Goal: Transaction & Acquisition: Book appointment/travel/reservation

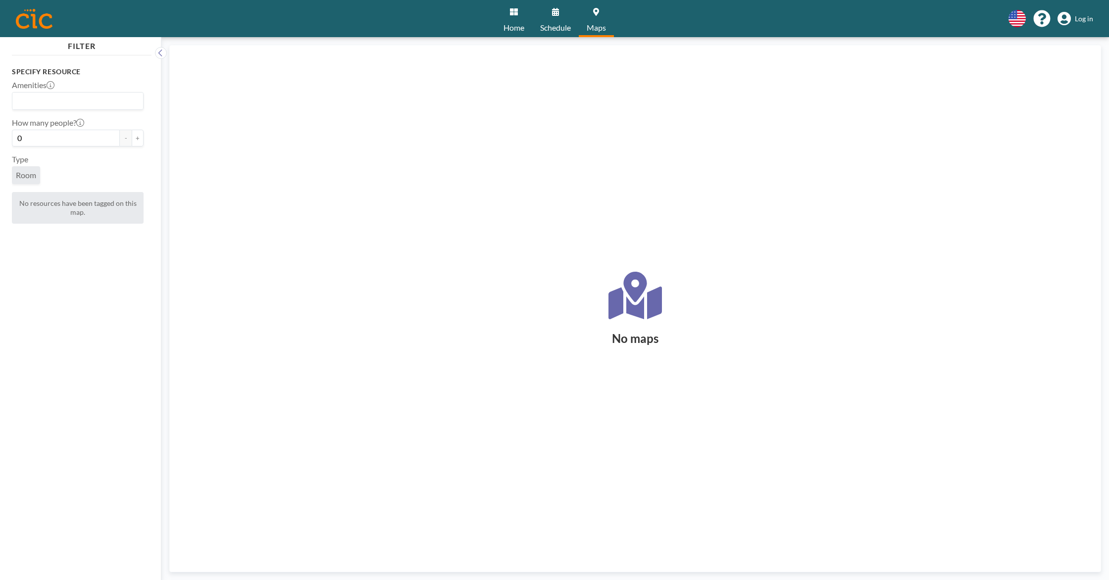
click at [86, 107] on div "Loading..." at bounding box center [77, 101] width 131 height 17
click at [60, 163] on div "Type Room" at bounding box center [78, 169] width 132 height 30
click at [59, 142] on input "0" at bounding box center [66, 138] width 108 height 17
type input "14"
click at [25, 178] on span "Room" at bounding box center [26, 175] width 20 height 10
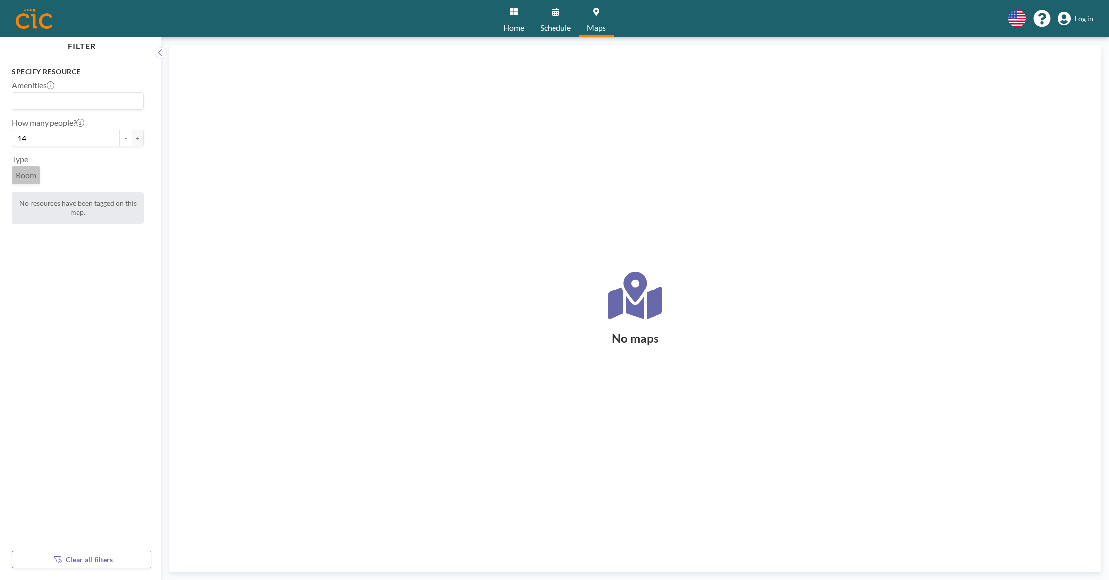
click at [64, 99] on input "Search for option" at bounding box center [75, 101] width 124 height 13
click at [73, 140] on ul "AV equipment Projector screen" at bounding box center [77, 126] width 131 height 34
click at [75, 116] on li "AV equipment" at bounding box center [78, 118] width 130 height 14
click at [510, 31] on span "Home" at bounding box center [514, 28] width 21 height 8
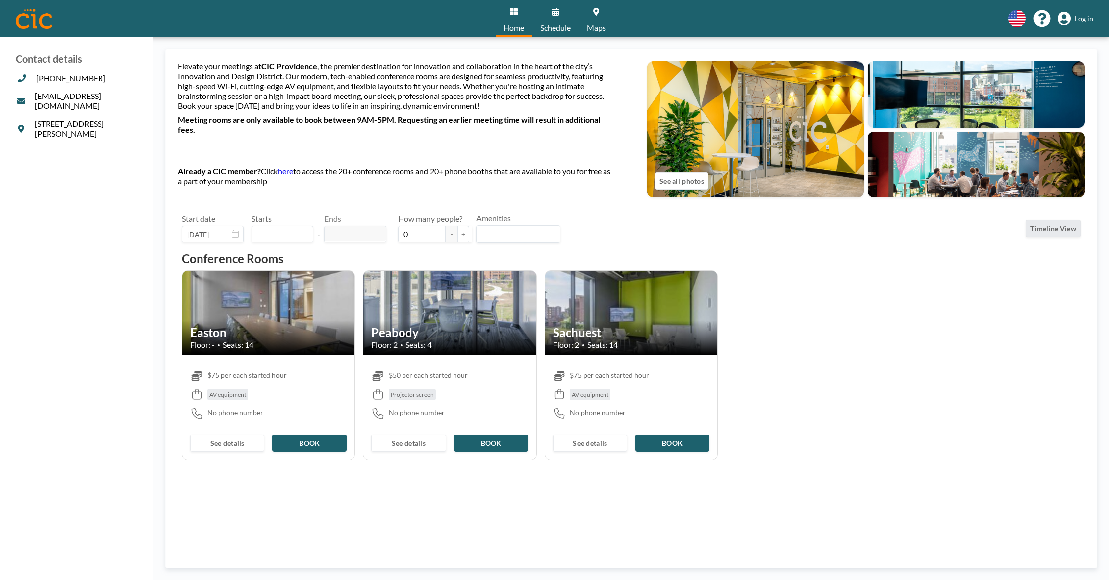
click at [283, 304] on img at bounding box center [268, 313] width 172 height 114
click at [244, 445] on button "See details" at bounding box center [227, 443] width 74 height 17
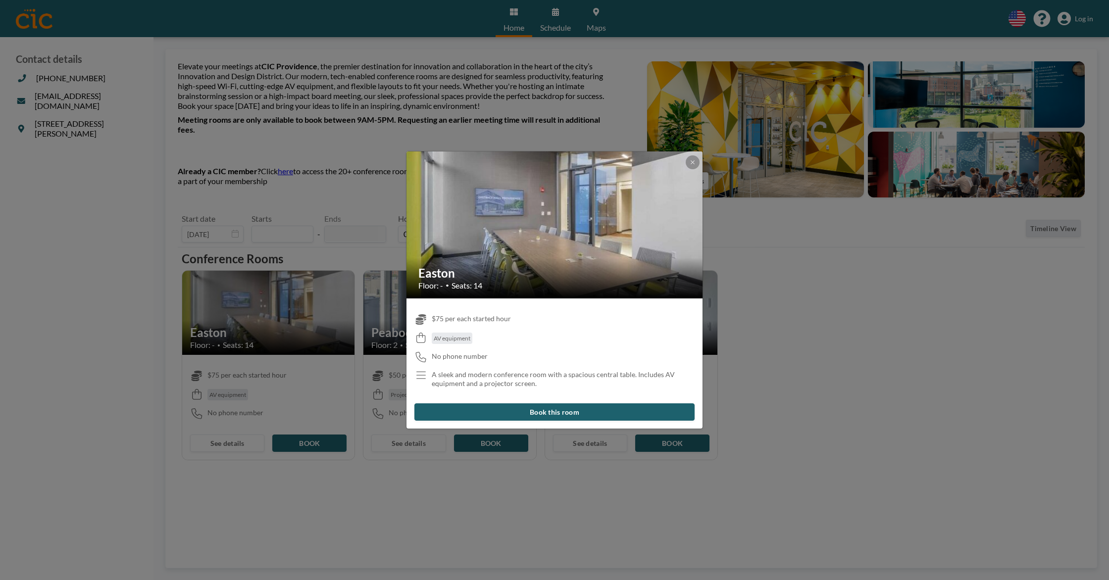
click at [520, 520] on div "Easton Floor: - • Seats: 14 $75 per each started hour AV equipment No phone num…" at bounding box center [554, 290] width 1109 height 580
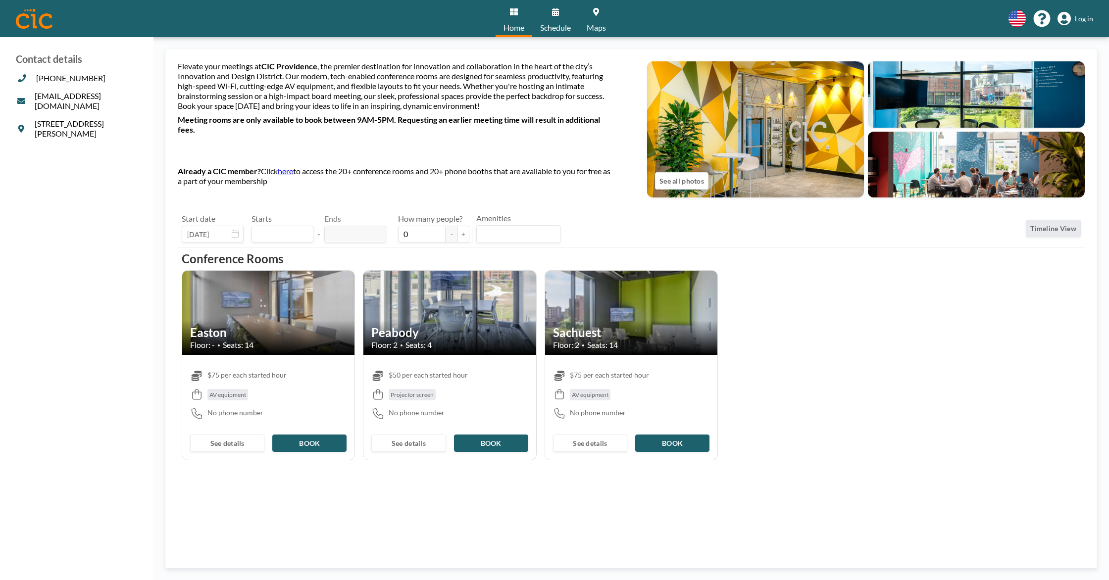
click at [308, 326] on h2 "Easton" at bounding box center [268, 332] width 156 height 15
click at [219, 464] on div "Elevate your meetings at [GEOGRAPHIC_DATA] , the premier destination for innova…" at bounding box center [631, 308] width 907 height 495
click at [225, 432] on div "See details BOOK" at bounding box center [268, 443] width 172 height 33
click at [221, 443] on button "See details" at bounding box center [227, 443] width 74 height 17
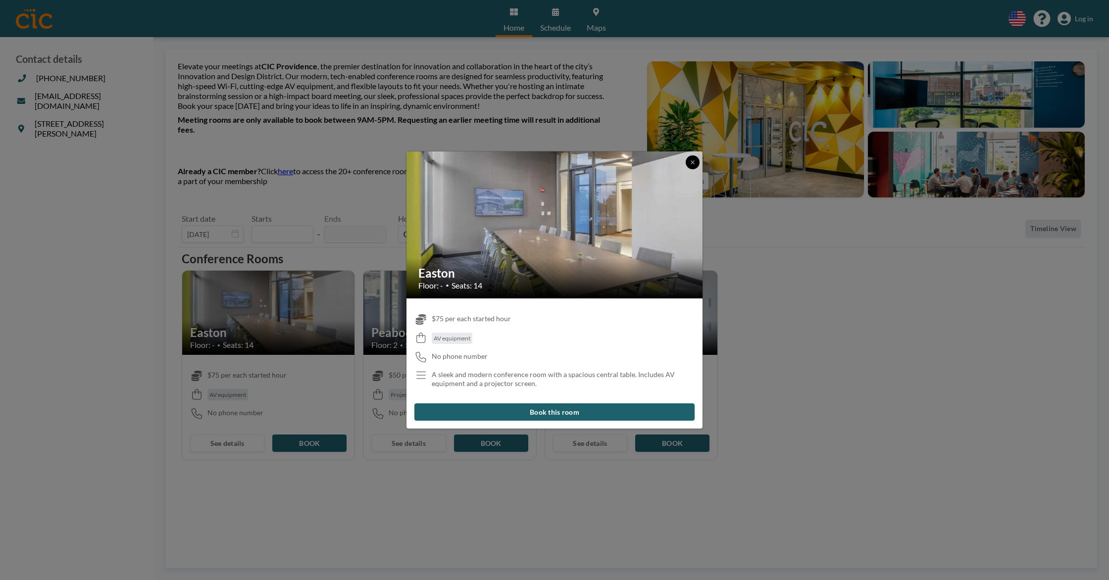
click at [691, 164] on icon at bounding box center [693, 162] width 6 height 6
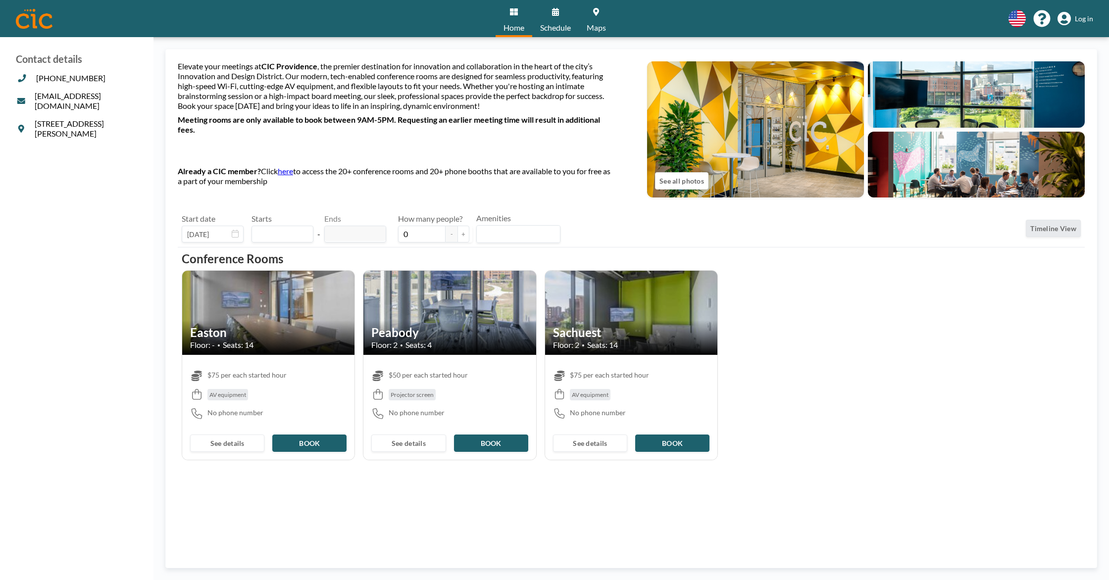
drag, startPoint x: 49, startPoint y: 118, endPoint x: 41, endPoint y: 125, distance: 10.9
click at [41, 128] on p "[STREET_ADDRESS][PERSON_NAME]" at bounding box center [82, 129] width 132 height 20
drag, startPoint x: 35, startPoint y: 117, endPoint x: 68, endPoint y: 133, distance: 36.3
click at [68, 133] on aside "Contact details [PHONE_NUMBER] [EMAIL_ADDRESS][DOMAIN_NAME] [STREET_ADDRESS][PE…" at bounding box center [77, 308] width 154 height 543
click at [49, 122] on p "[STREET_ADDRESS][PERSON_NAME]" at bounding box center [82, 129] width 132 height 20
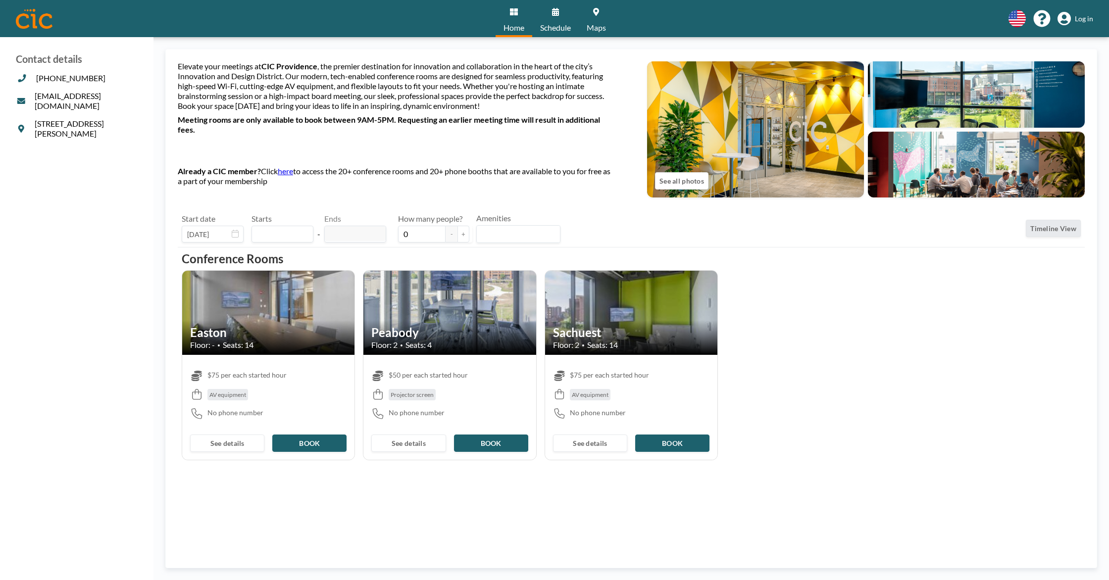
drag, startPoint x: 49, startPoint y: 122, endPoint x: 45, endPoint y: 114, distance: 8.9
click at [45, 119] on p "[STREET_ADDRESS][PERSON_NAME]" at bounding box center [82, 129] width 132 height 20
click at [655, 178] on button "See all photos" at bounding box center [681, 180] width 53 height 17
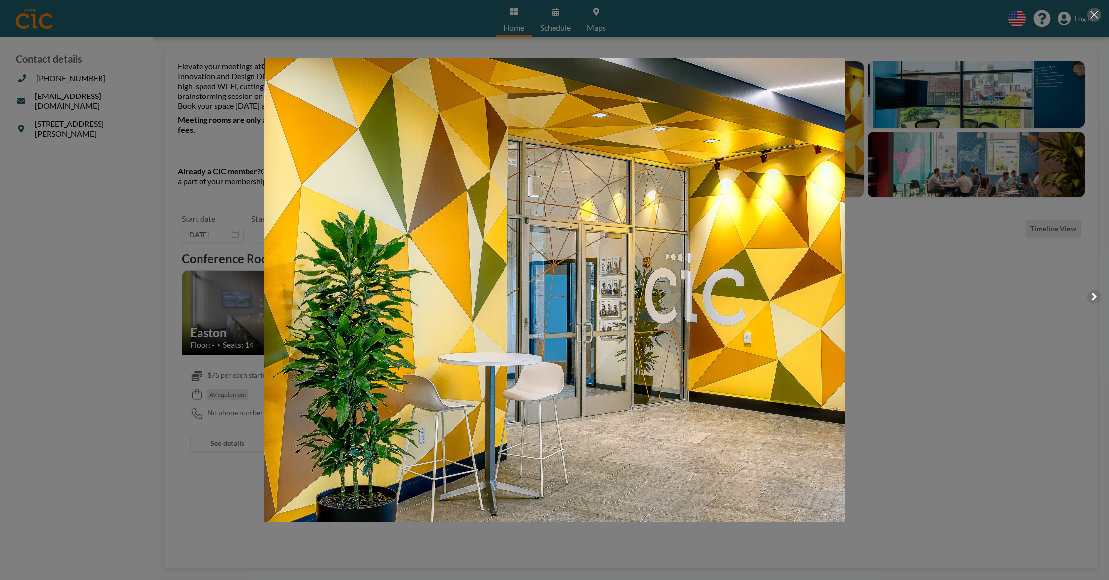
drag, startPoint x: 688, startPoint y: 307, endPoint x: 731, endPoint y: 283, distance: 49.9
click at [696, 301] on div at bounding box center [554, 290] width 1109 height 580
click at [978, 250] on div at bounding box center [554, 290] width 1109 height 580
drag, startPoint x: 836, startPoint y: 243, endPoint x: 891, endPoint y: 277, distance: 65.4
click at [836, 243] on div at bounding box center [554, 290] width 1109 height 580
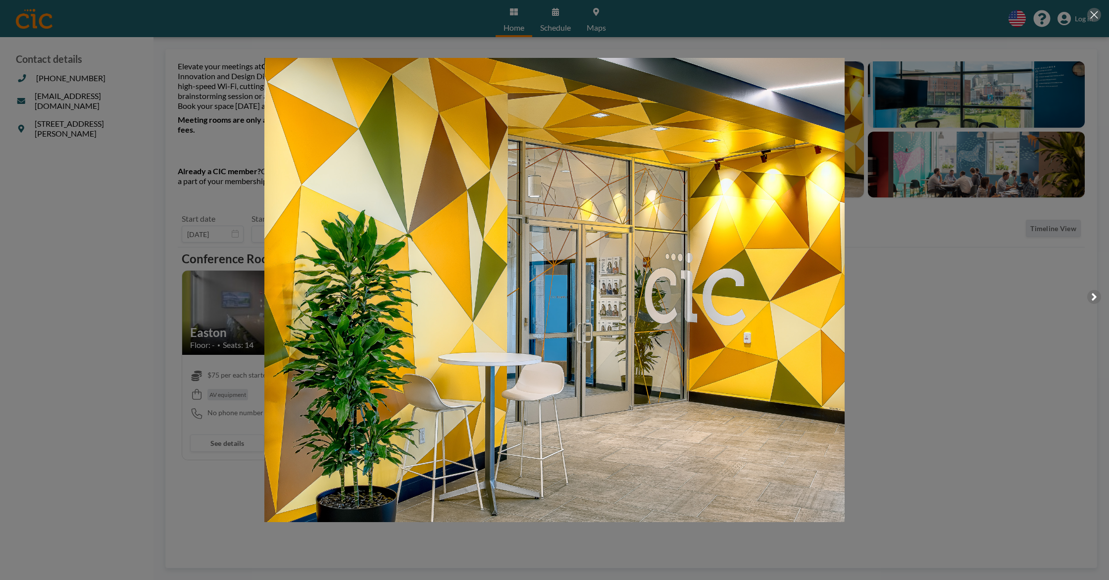
click at [895, 277] on div at bounding box center [554, 290] width 1109 height 580
click at [896, 313] on div at bounding box center [554, 290] width 1109 height 580
drag, startPoint x: 895, startPoint y: 311, endPoint x: 905, endPoint y: 271, distance: 41.3
click at [895, 303] on div at bounding box center [554, 290] width 1109 height 580
click at [1090, 293] on button at bounding box center [1094, 297] width 14 height 14
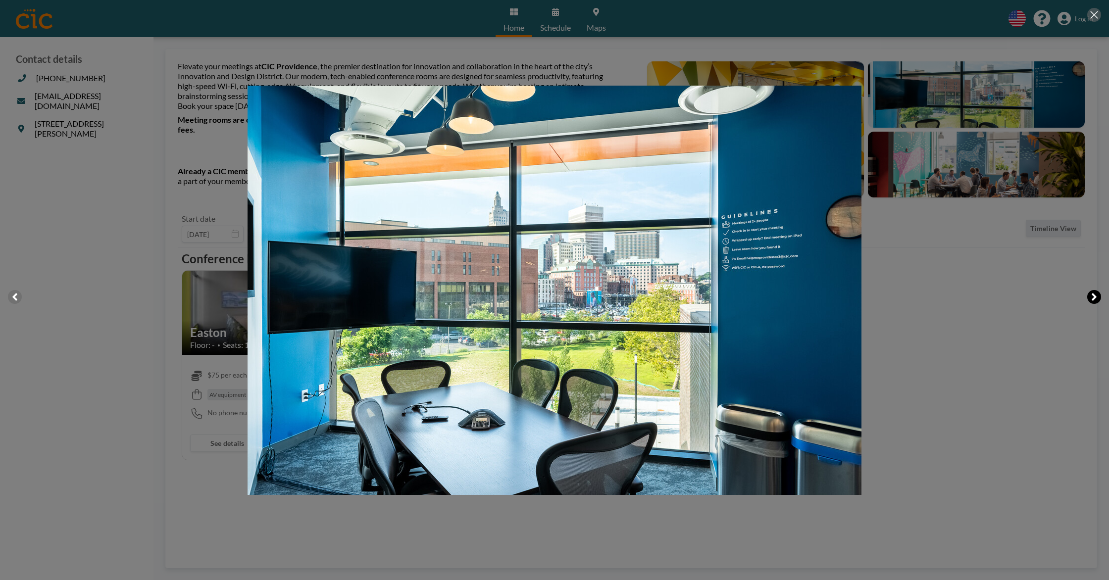
click at [1090, 293] on button at bounding box center [1094, 297] width 14 height 14
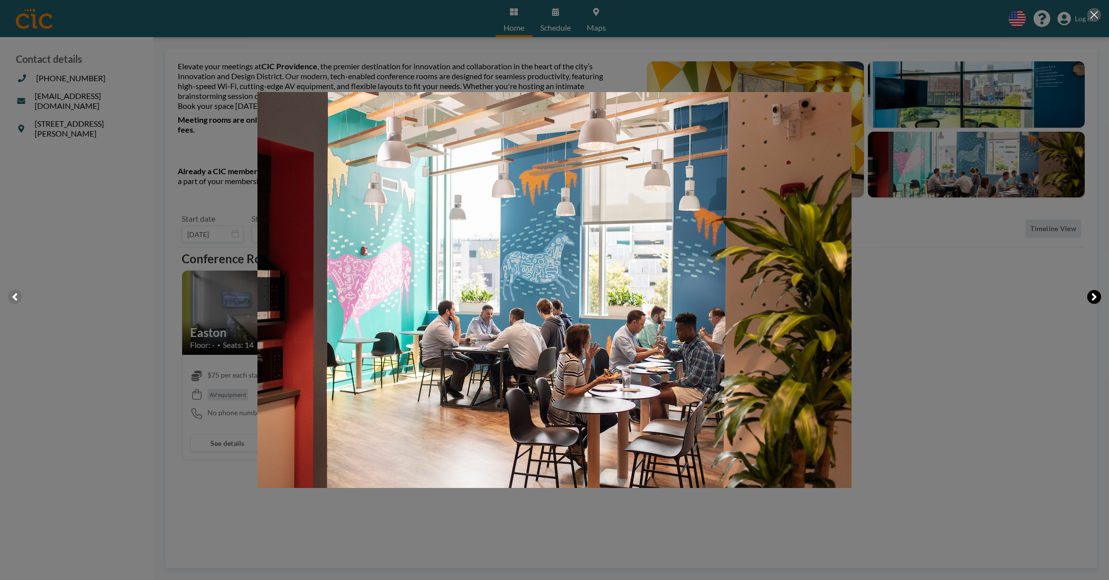
click at [1090, 291] on button at bounding box center [1094, 297] width 14 height 14
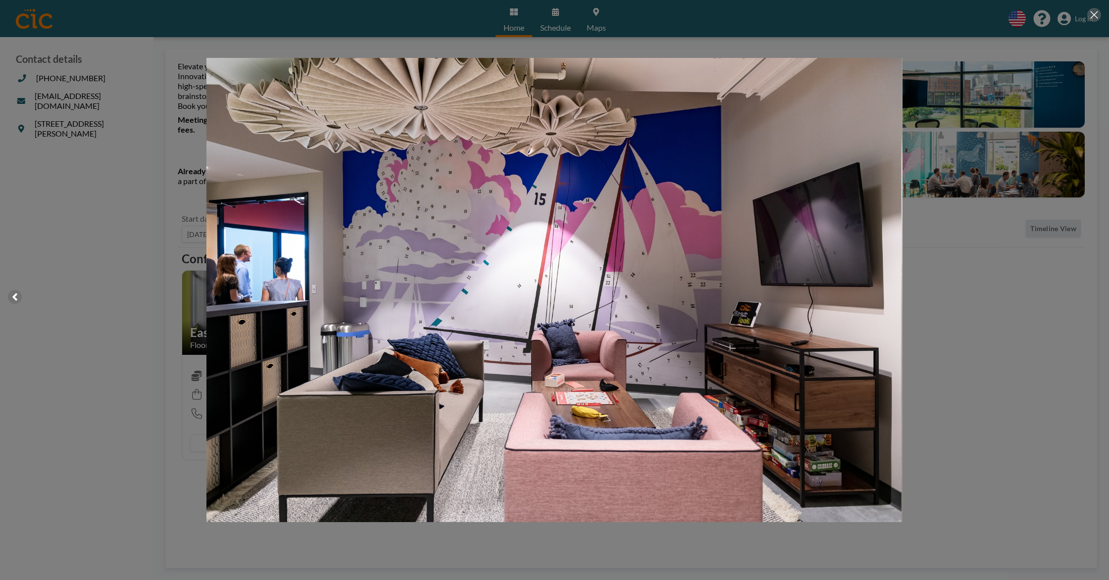
click at [1090, 291] on div at bounding box center [554, 290] width 1109 height 580
drag, startPoint x: 7, startPoint y: 289, endPoint x: 379, endPoint y: 160, distance: 393.2
click at [17, 282] on div at bounding box center [554, 290] width 1109 height 580
click at [873, 78] on div at bounding box center [554, 290] width 1109 height 580
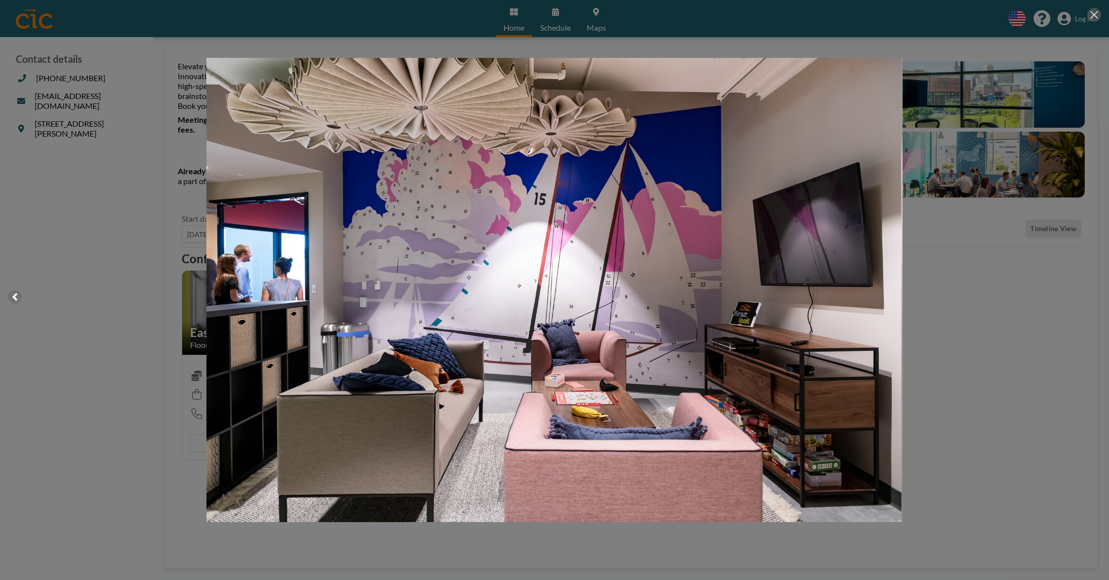
drag, startPoint x: 1063, startPoint y: 284, endPoint x: 1057, endPoint y: 296, distance: 13.1
click at [1057, 296] on div at bounding box center [554, 290] width 1109 height 580
drag, startPoint x: 1045, startPoint y: 261, endPoint x: 1047, endPoint y: 177, distance: 84.2
click at [1043, 213] on div at bounding box center [554, 290] width 1109 height 580
click at [1095, 18] on icon at bounding box center [1094, 15] width 9 height 12
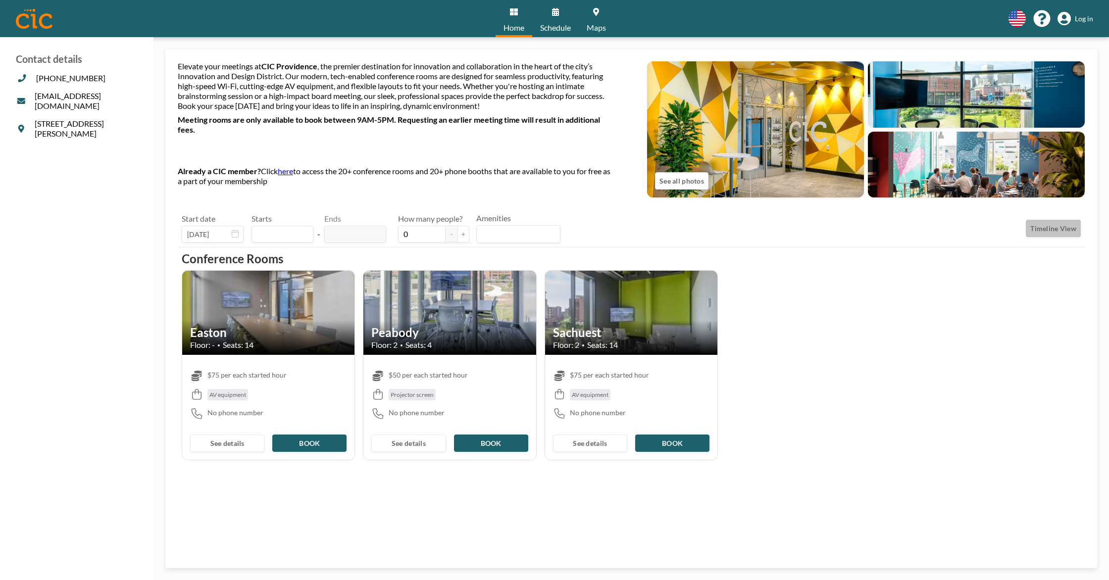
click at [1041, 234] on button "Timeline View" at bounding box center [1053, 228] width 55 height 17
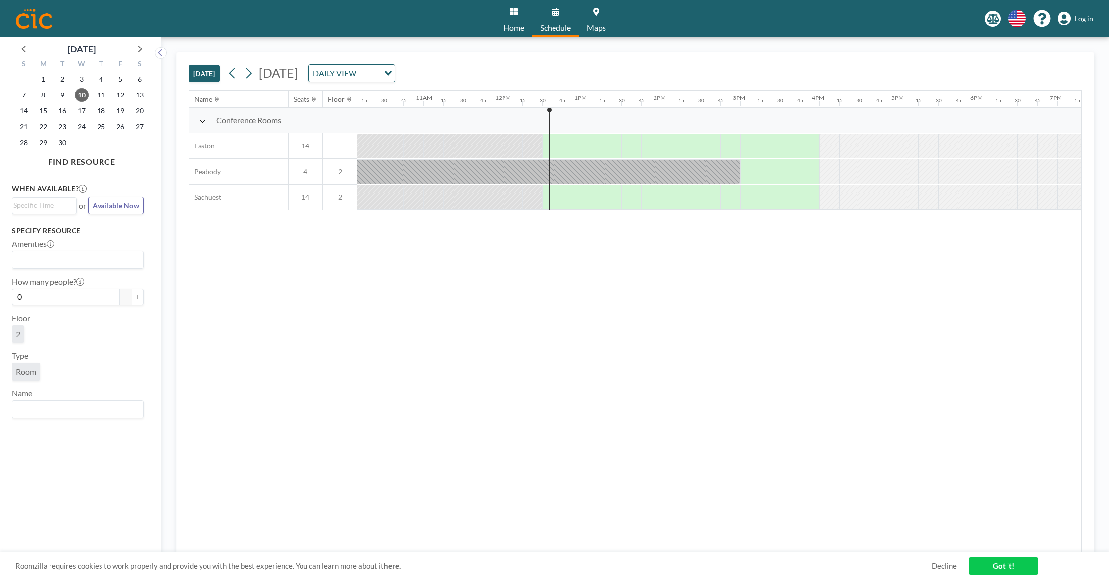
scroll to position [0, 971]
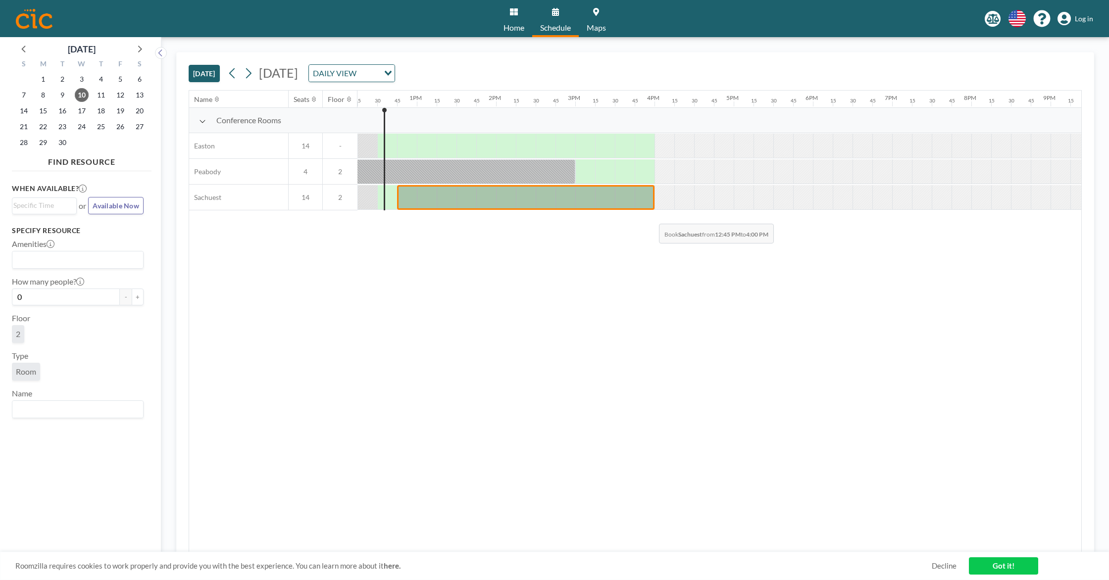
drag, startPoint x: 413, startPoint y: 196, endPoint x: 651, endPoint y: 216, distance: 238.6
click at [651, 216] on div "Name Seats Floor 12AM 15 30 45 1AM 15 30 45 2AM 15 30 45 3AM 15 30 45 4AM 15 30…" at bounding box center [635, 322] width 892 height 462
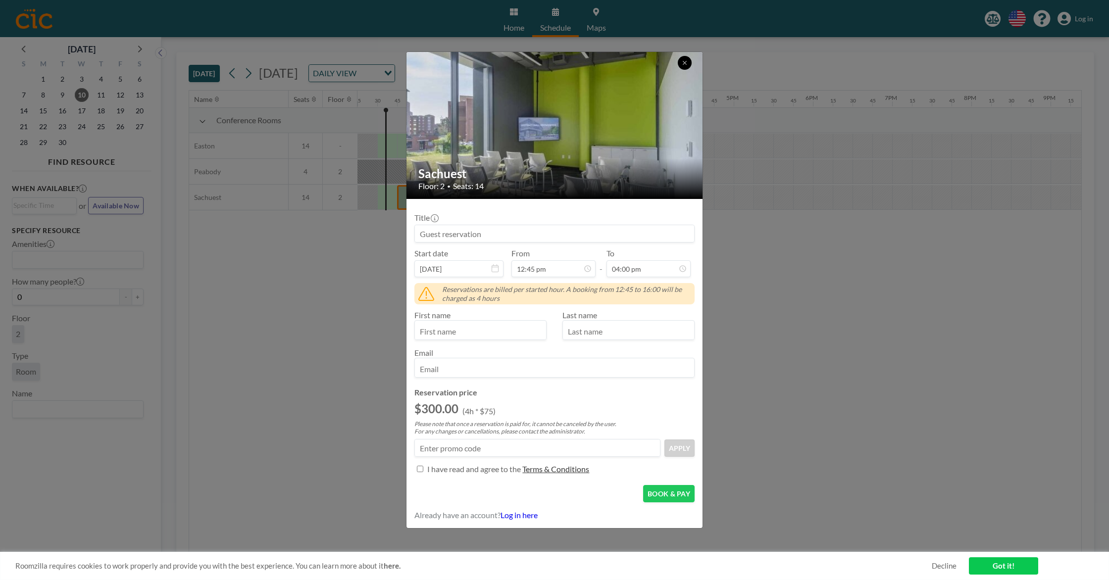
click at [685, 64] on button at bounding box center [685, 63] width 14 height 14
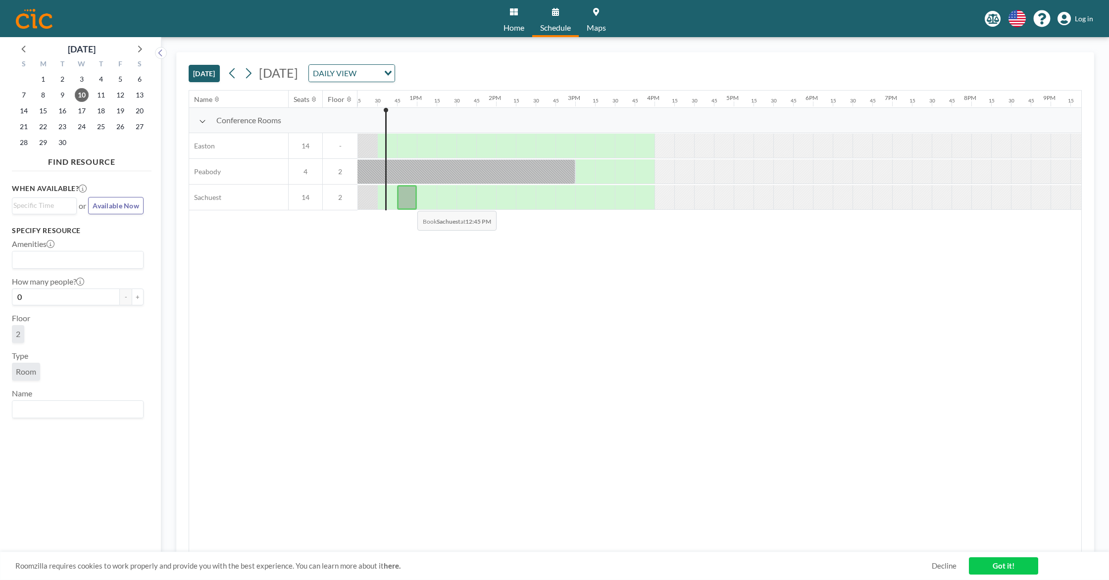
drag, startPoint x: 379, startPoint y: 195, endPoint x: 409, endPoint y: 204, distance: 30.5
click at [409, 204] on div at bounding box center [337, 198] width 1901 height 26
click at [381, 203] on div at bounding box center [387, 197] width 20 height 24
click at [381, 201] on div at bounding box center [387, 197] width 20 height 24
click at [388, 197] on div "Conference Rooms [GEOGRAPHIC_DATA] 14 - [GEOGRAPHIC_DATA] 4 2 Sachuest 14 2" at bounding box center [254, 159] width 2070 height 103
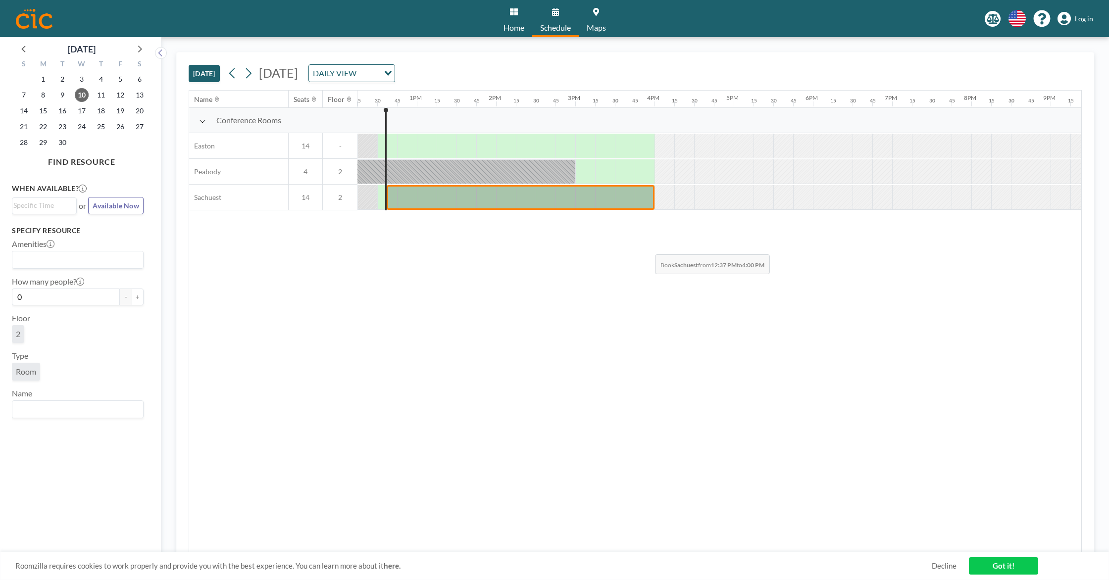
drag, startPoint x: 390, startPoint y: 197, endPoint x: 647, endPoint y: 247, distance: 262.2
click at [647, 247] on div "Name Seats Floor 12AM 15 30 45 1AM 15 30 45 2AM 15 30 45 3AM 15 30 45 4AM 15 30…" at bounding box center [635, 322] width 892 height 462
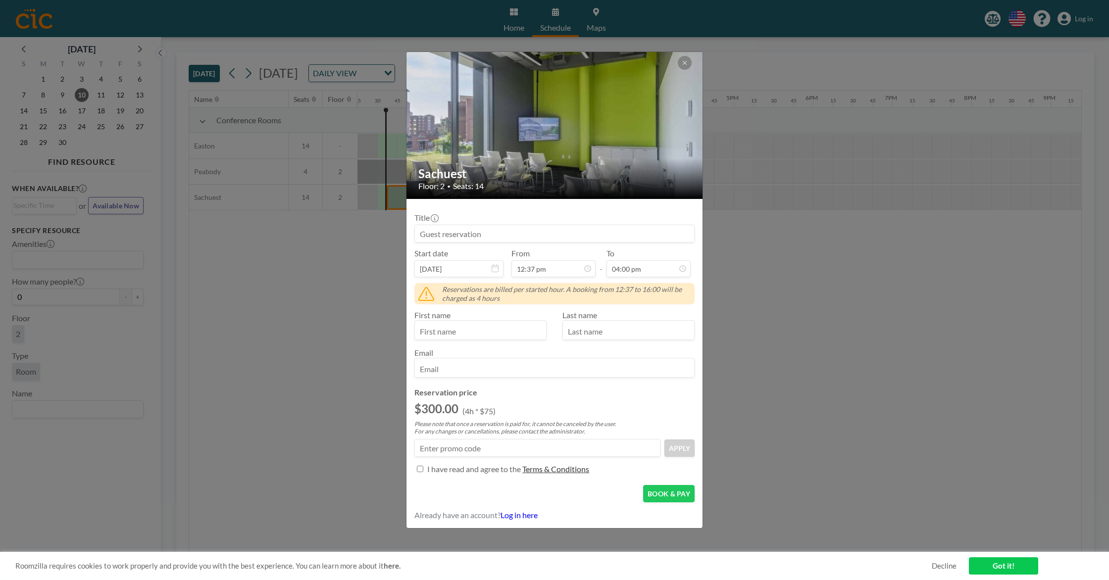
click at [647, 247] on div "Title Start date [DATE] From 12:37 pm - To 04:00 pm Reservations are billed per…" at bounding box center [554, 342] width 280 height 270
click at [686, 61] on icon at bounding box center [685, 63] width 6 height 6
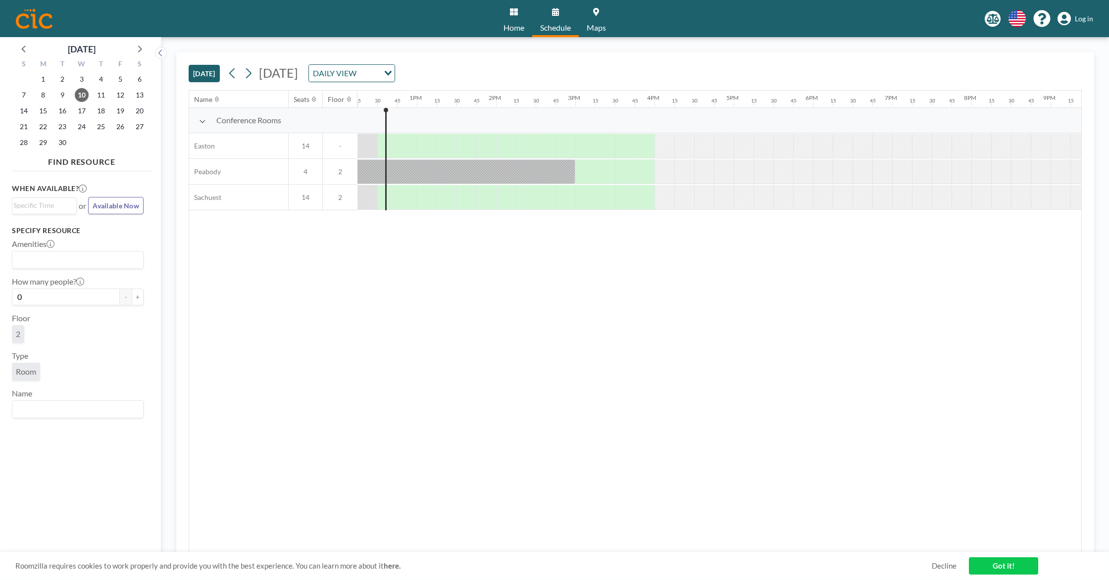
drag, startPoint x: 735, startPoint y: 176, endPoint x: 388, endPoint y: 138, distance: 349.2
click at [377, 132] on div "Conference Rooms [GEOGRAPHIC_DATA] 14 - [GEOGRAPHIC_DATA] 4 2 Sachuest 14 2" at bounding box center [254, 159] width 2070 height 103
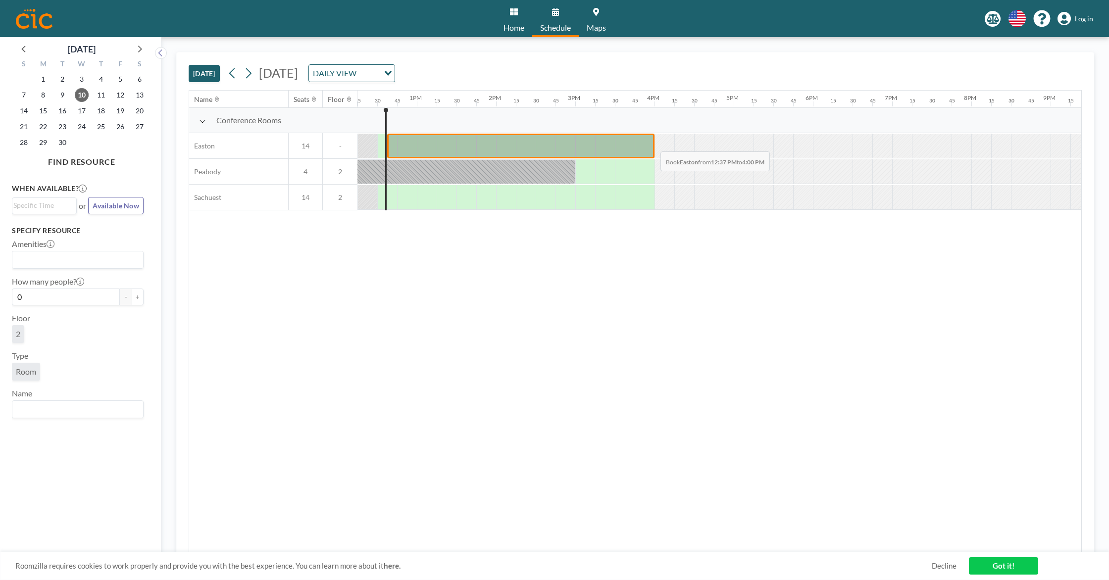
drag, startPoint x: 458, startPoint y: 159, endPoint x: 653, endPoint y: 144, distance: 195.2
click at [653, 144] on div "Conference Rooms [GEOGRAPHIC_DATA] 14 - [GEOGRAPHIC_DATA] 4 2 Sachuest 14 2" at bounding box center [254, 159] width 2070 height 103
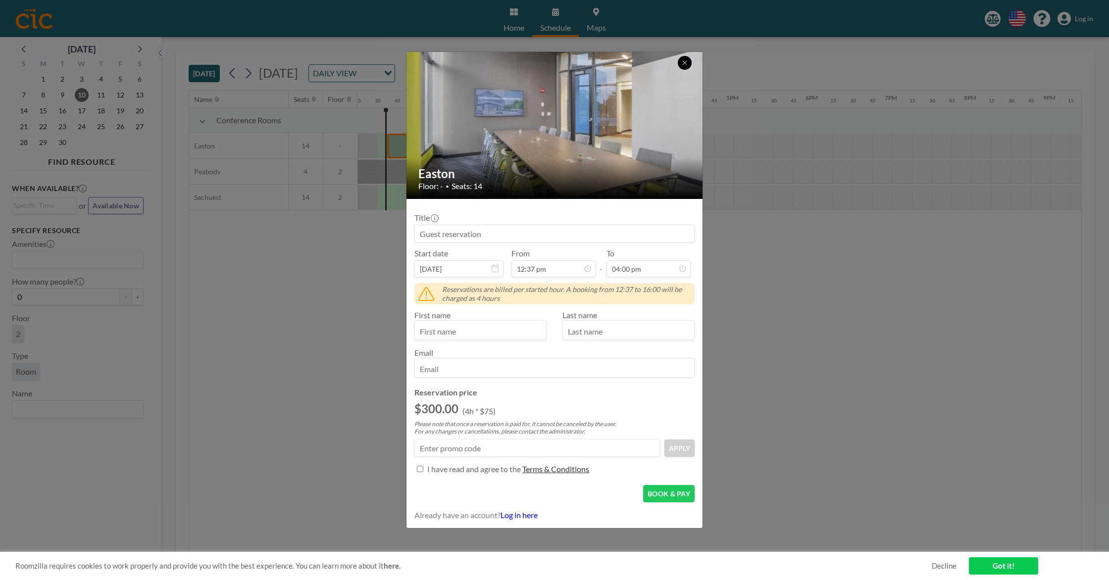
click at [683, 63] on button at bounding box center [685, 63] width 14 height 14
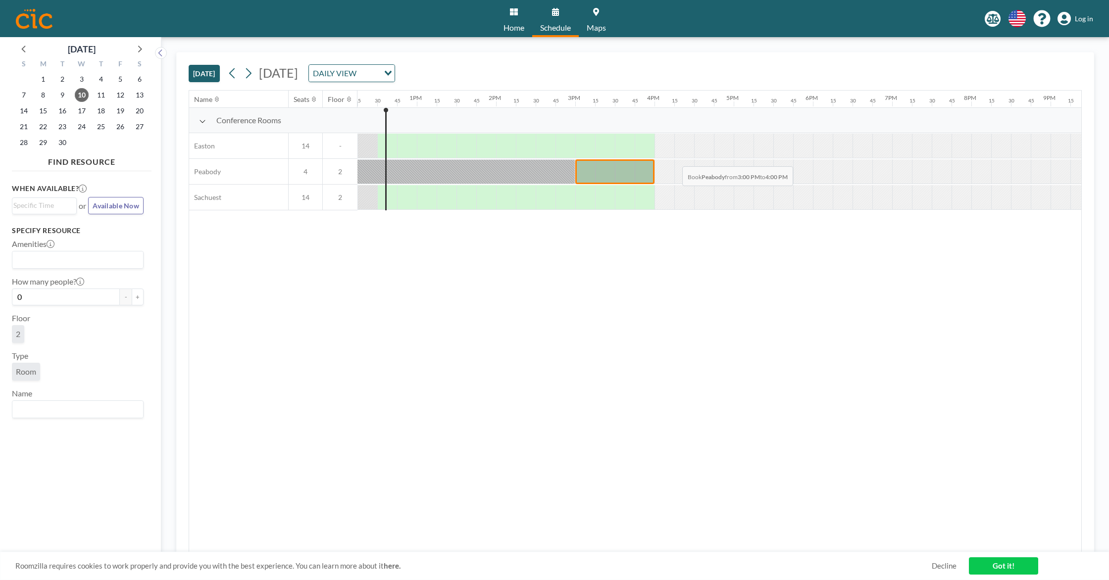
drag, startPoint x: 587, startPoint y: 173, endPoint x: 680, endPoint y: 164, distance: 93.5
click at [680, 164] on div at bounding box center [337, 172] width 1901 height 26
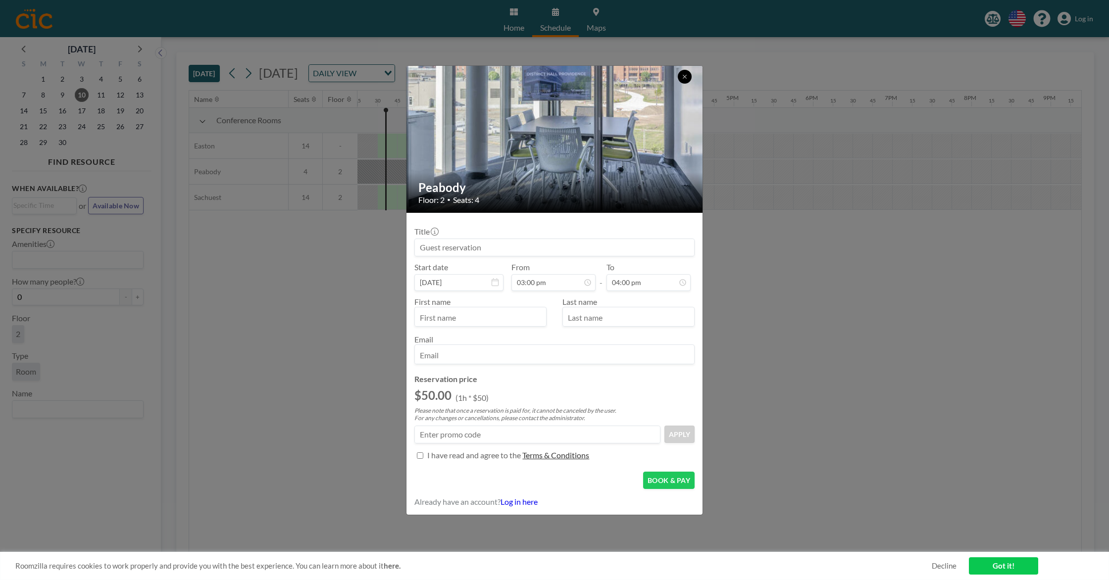
click at [687, 75] on icon at bounding box center [685, 77] width 6 height 6
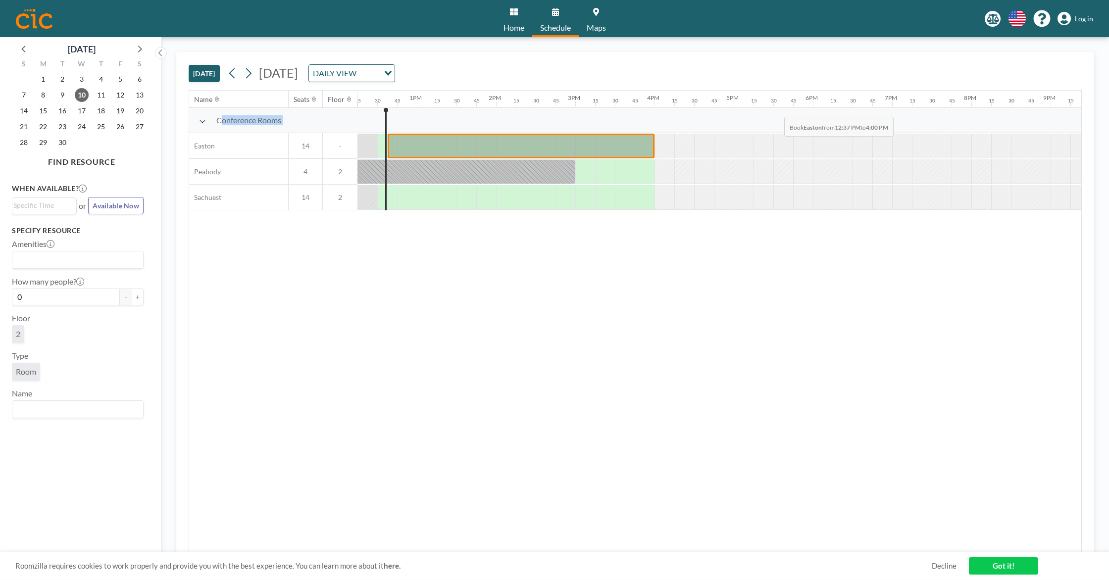
drag, startPoint x: 391, startPoint y: 143, endPoint x: 776, endPoint y: 110, distance: 387.1
click at [776, 110] on div "Conference Rooms [GEOGRAPHIC_DATA] 14 - [GEOGRAPHIC_DATA] 4 2 Sachuest 14 2" at bounding box center [254, 159] width 2070 height 103
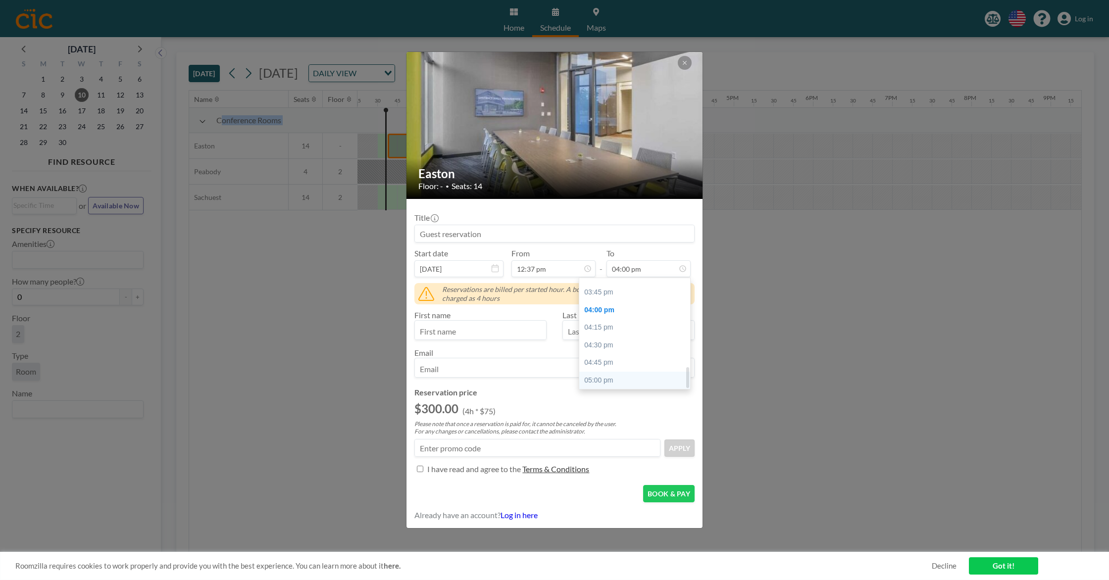
click at [615, 386] on div "05:00 pm" at bounding box center [637, 381] width 116 height 18
type input "05:00 pm"
click at [756, 467] on div "Easton Floor: - • Seats: 14 Title Start date [DATE] From 12:37 pm - To 05:00 pm…" at bounding box center [554, 290] width 1109 height 580
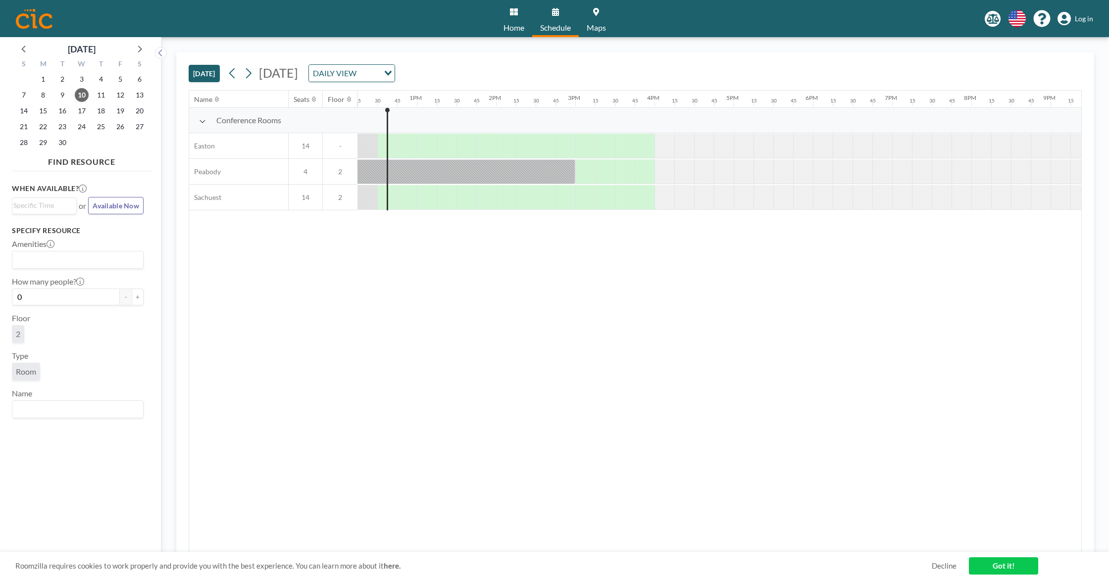
click at [521, 87] on div "[DATE] [DATE] DAILY VIEW Loading..." at bounding box center [635, 71] width 893 height 38
drag, startPoint x: 519, startPoint y: 83, endPoint x: 516, endPoint y: 77, distance: 6.6
click at [518, 81] on div "[DATE] [DATE] DAILY VIEW Loading..." at bounding box center [635, 71] width 893 height 38
click at [378, 74] on input "Search for option" at bounding box center [369, 73] width 19 height 13
click at [508, 106] on li "WEEKLY VIEW" at bounding box center [492, 105] width 85 height 14
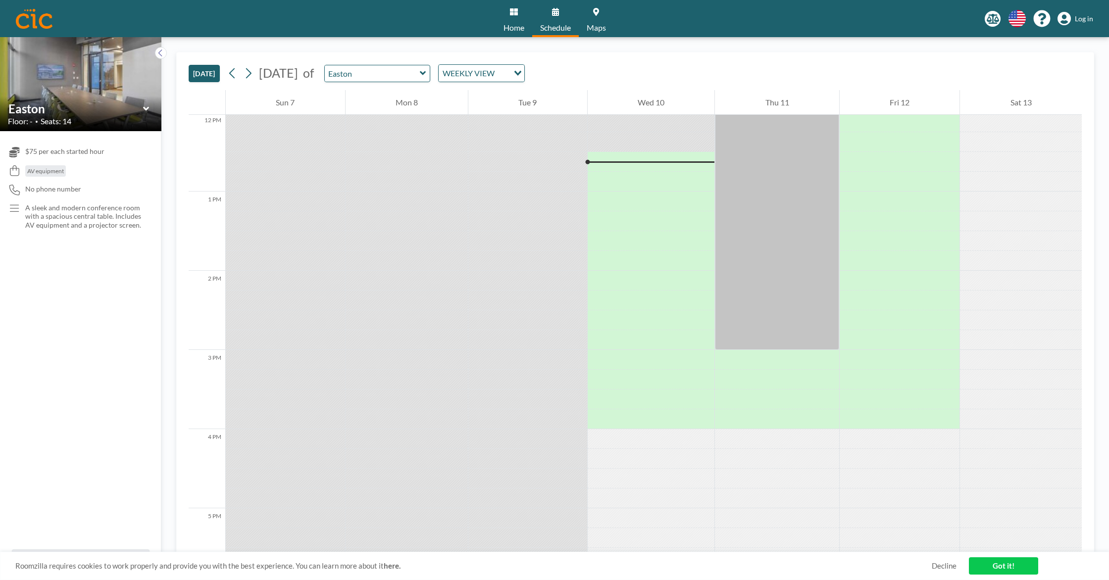
scroll to position [971, 0]
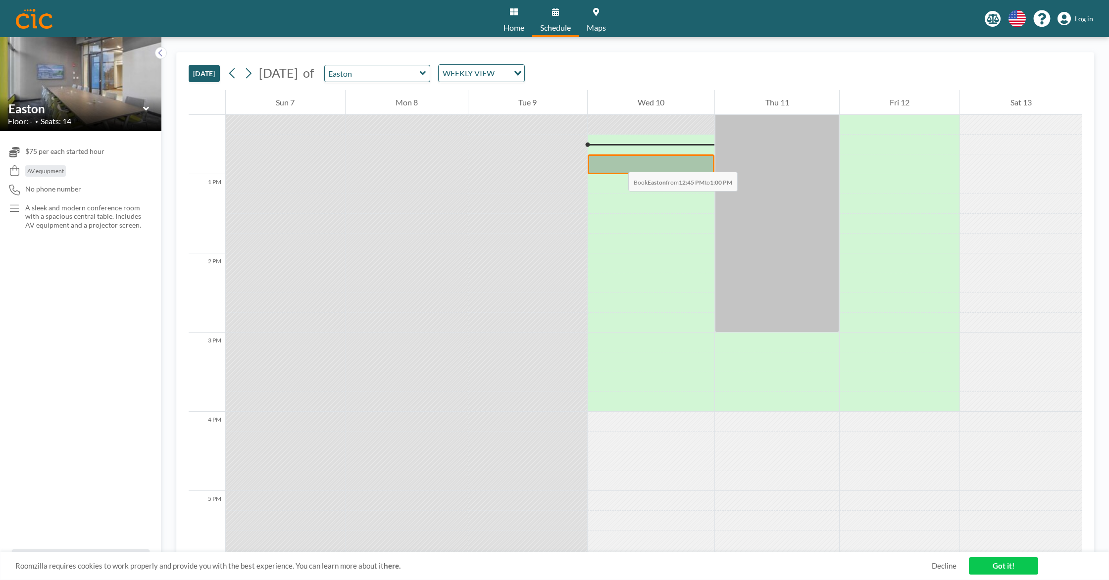
click at [618, 162] on div at bounding box center [651, 164] width 127 height 20
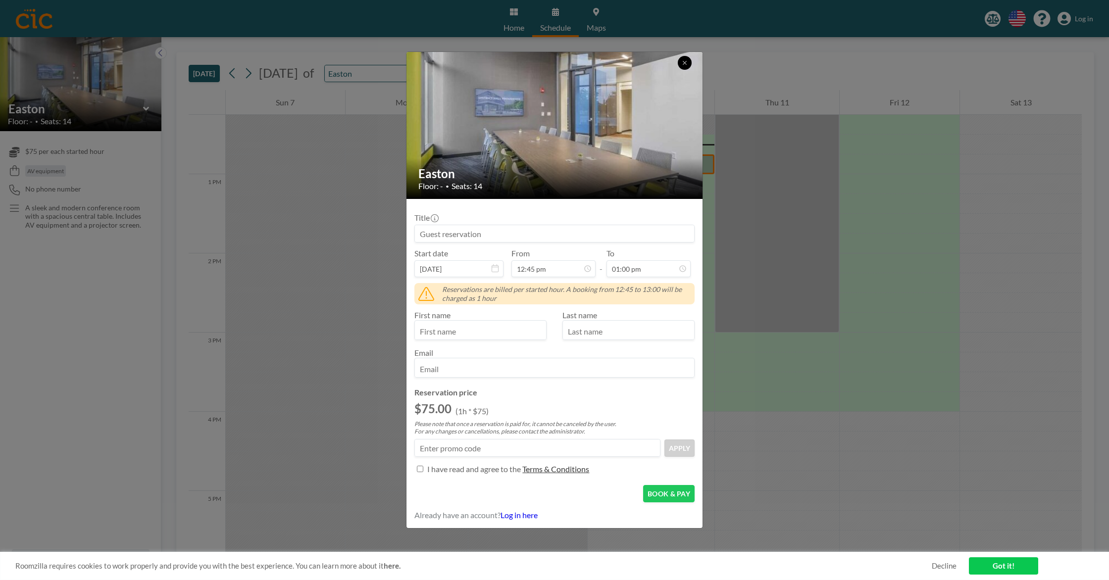
click at [689, 62] on button at bounding box center [685, 63] width 14 height 14
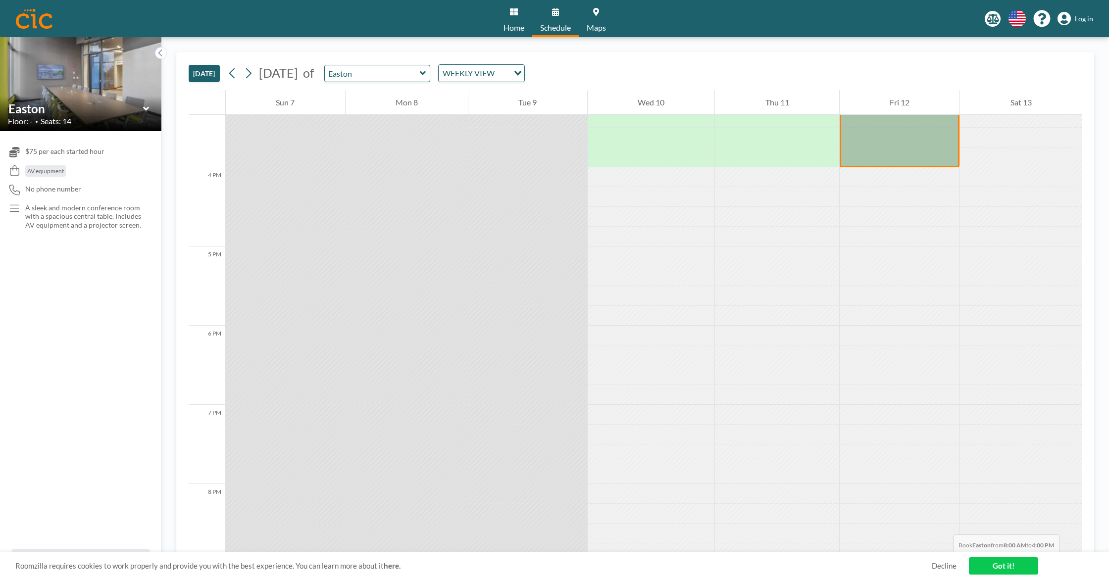
scroll to position [1229, 0]
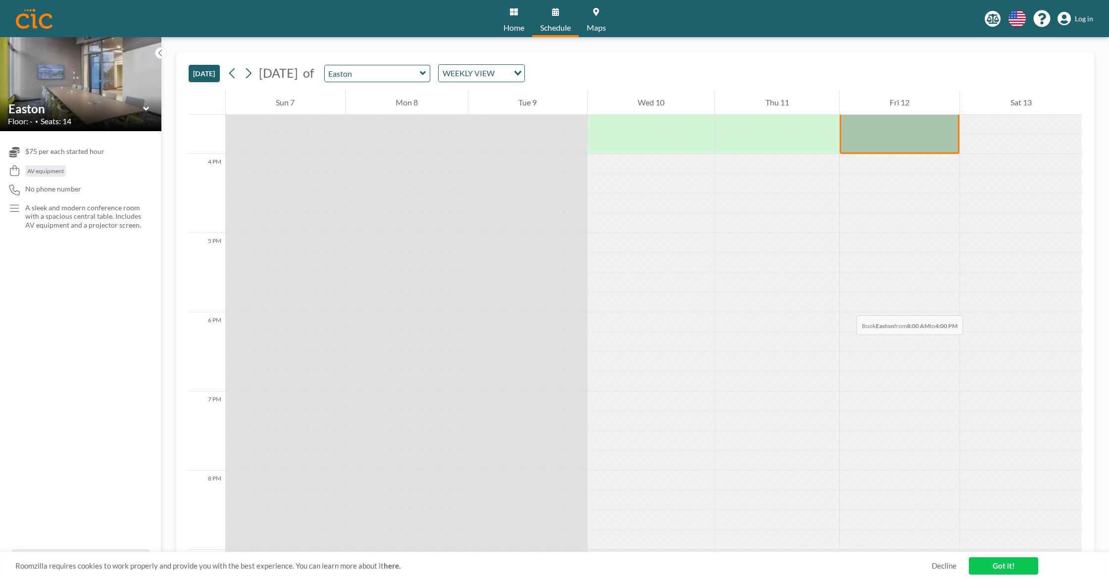
drag, startPoint x: 938, startPoint y: 245, endPoint x: 847, endPoint y: 306, distance: 110.0
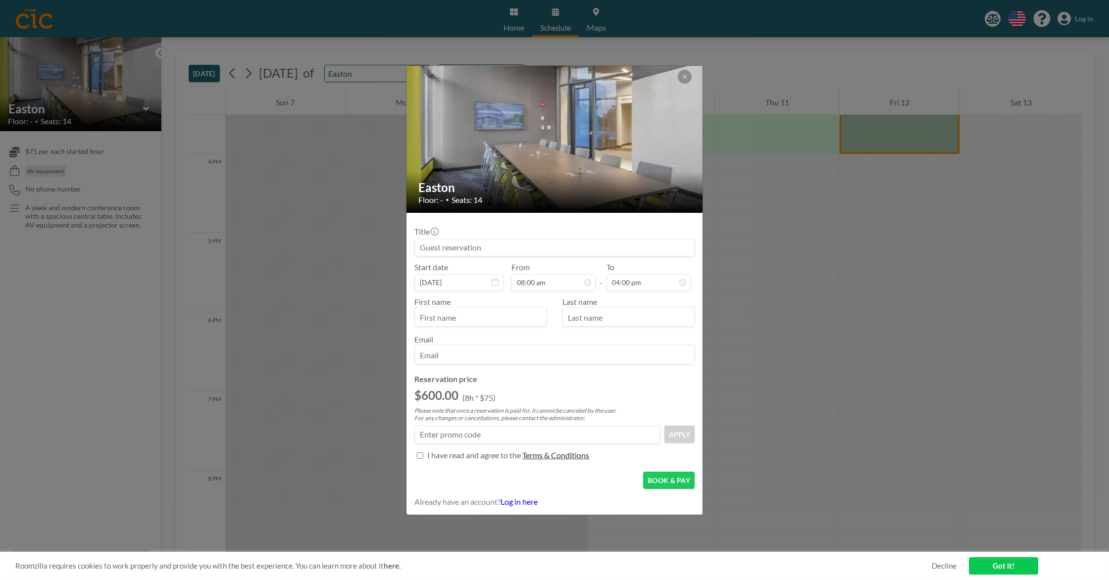
scroll to position [470, 0]
click at [785, 332] on div "Easton Floor: - • Seats: 14 Title Start date [DATE] From 08:00 am - To 04:00 pm…" at bounding box center [554, 290] width 1109 height 580
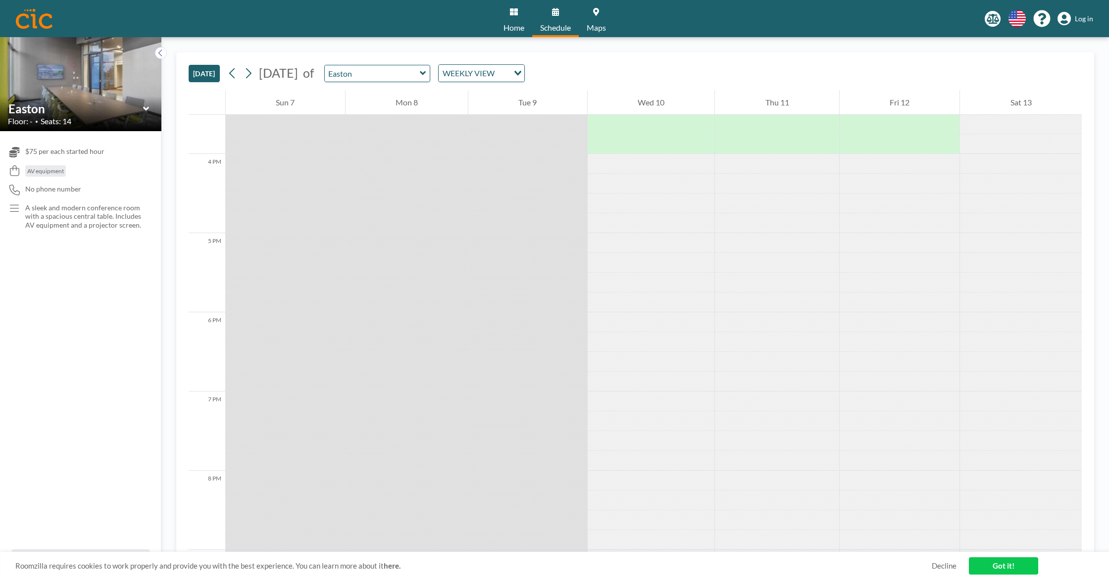
click at [426, 75] on icon at bounding box center [423, 73] width 6 height 10
type input "Peabody"
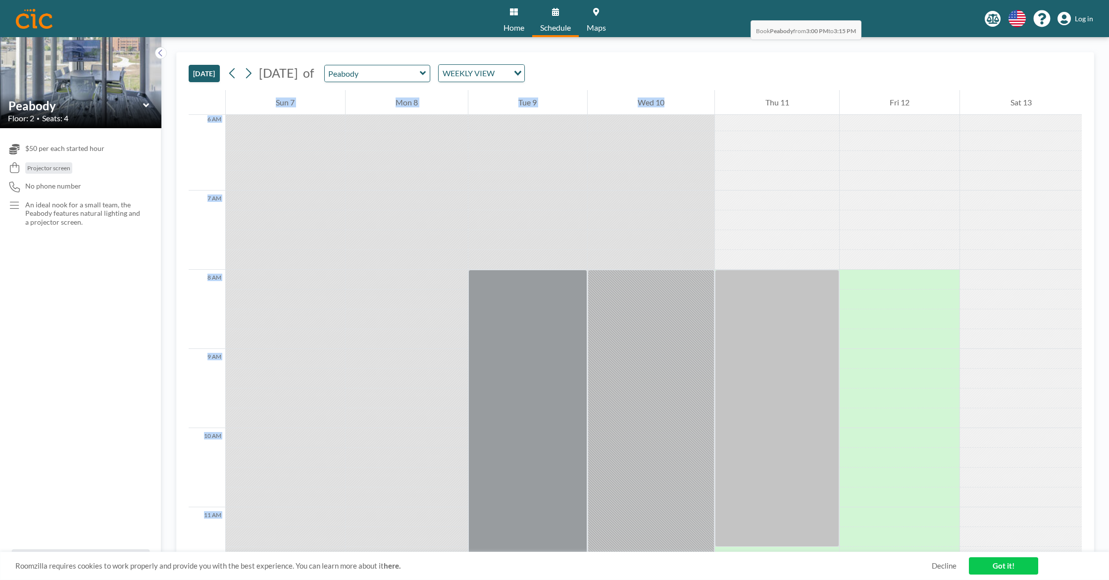
scroll to position [0, 0]
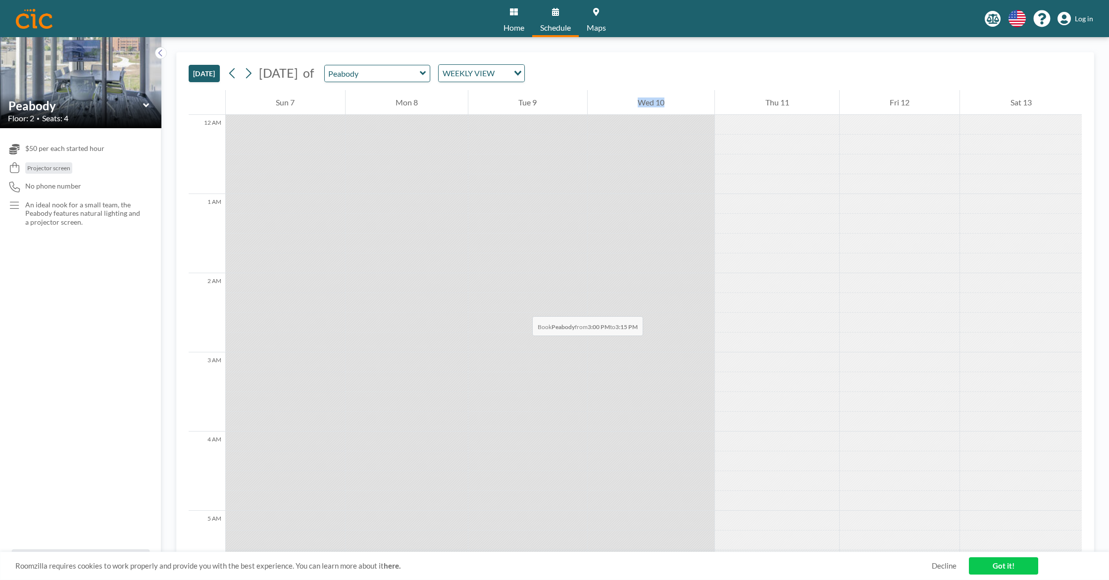
drag, startPoint x: 694, startPoint y: 348, endPoint x: 468, endPoint y: 322, distance: 227.3
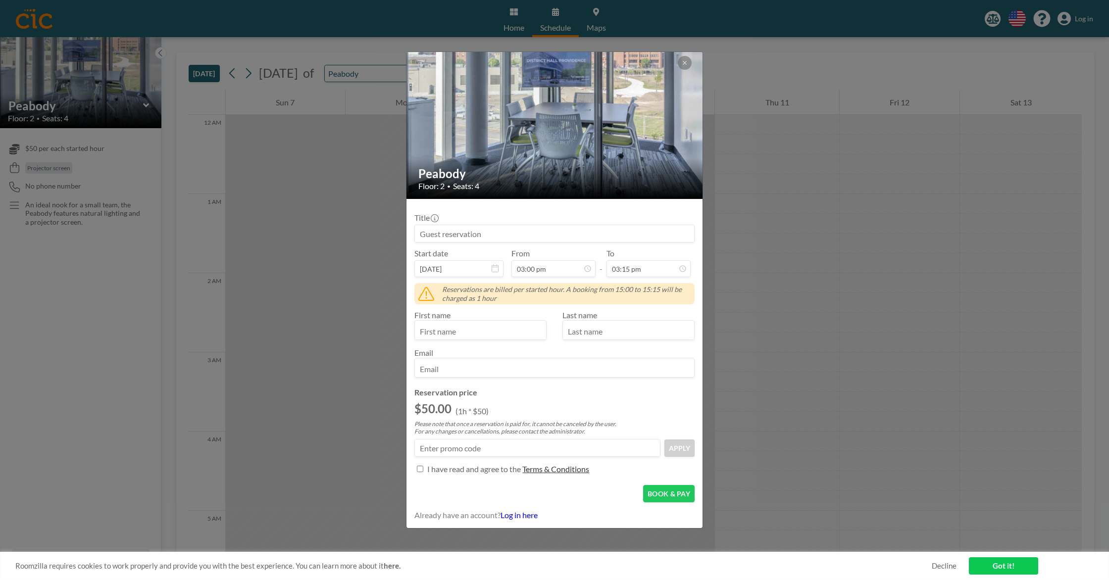
click at [512, 312] on div "First name" at bounding box center [484, 325] width 140 height 30
click at [686, 62] on icon at bounding box center [685, 63] width 6 height 6
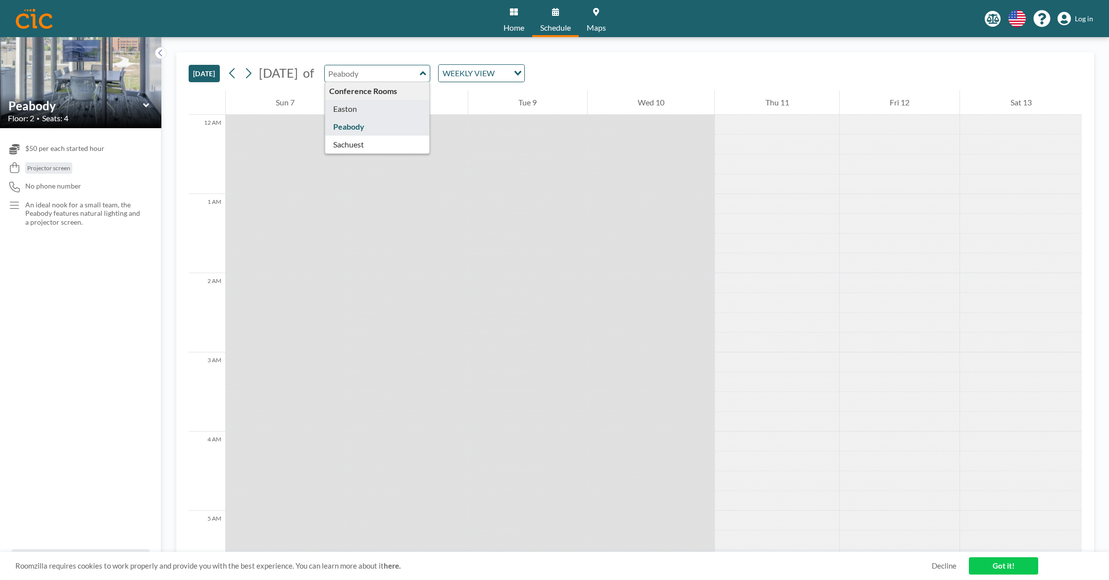
type input "Easton"
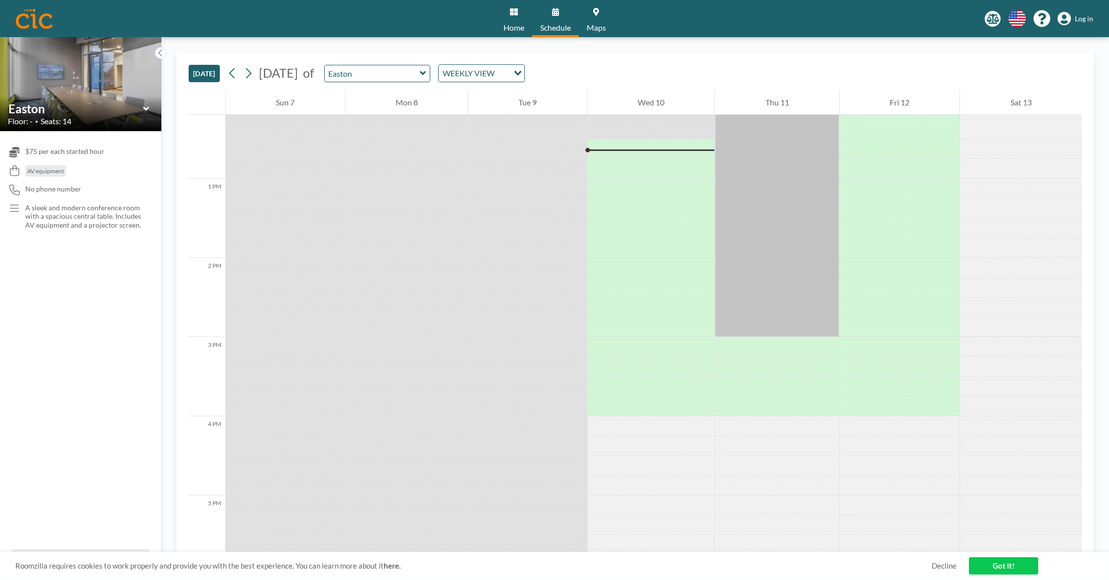
scroll to position [971, 0]
click at [11, 413] on div "$75 per each started hour AV equipment No phone number A sleek and modern confe…" at bounding box center [80, 340] width 161 height 418
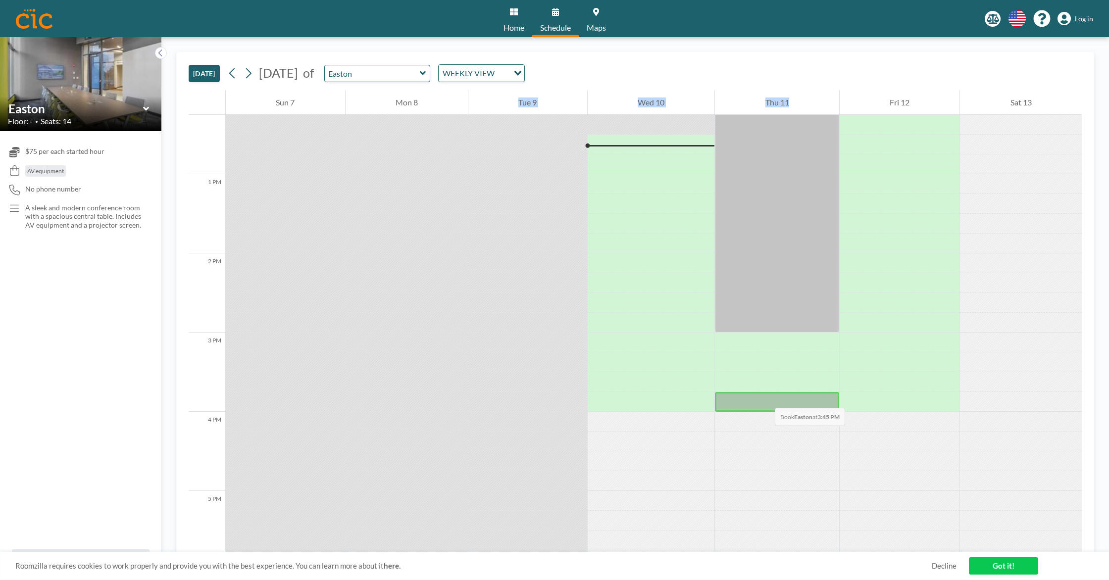
drag, startPoint x: 406, startPoint y: 352, endPoint x: 737, endPoint y: 408, distance: 335.9
click at [751, 407] on div "12 AM 1 AM 2 AM 3 AM 4 AM 5 AM 6 AM 7 AM 8 AM 9 AM 10 AM 11 AM 12 PM 1 PM 2 PM …" at bounding box center [635, 83] width 893 height 1926
click at [682, 423] on div at bounding box center [651, 422] width 127 height 20
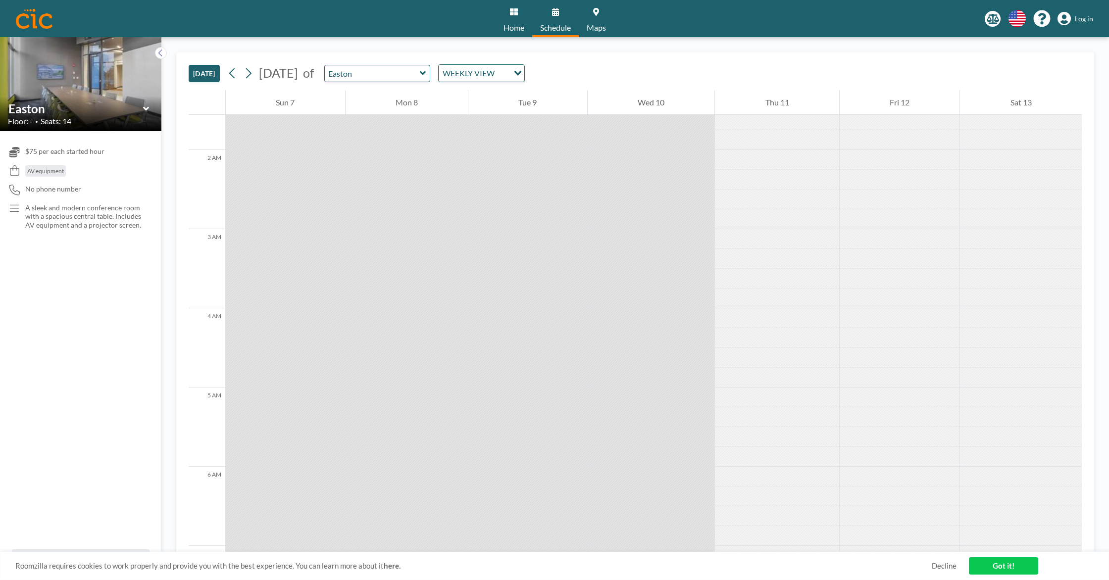
scroll to position [229, 0]
